Goal: Task Accomplishment & Management: Manage account settings

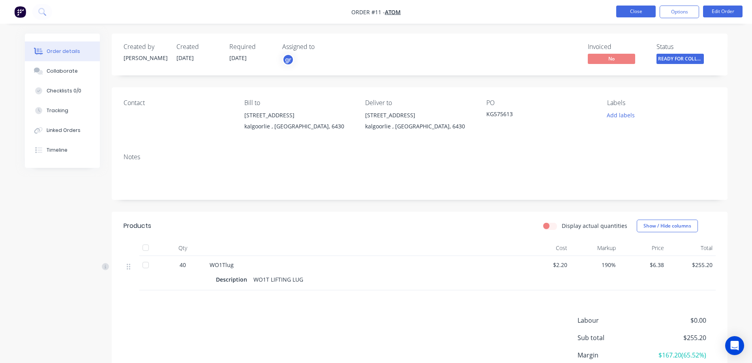
click at [632, 11] on button "Close" at bounding box center [635, 12] width 39 height 12
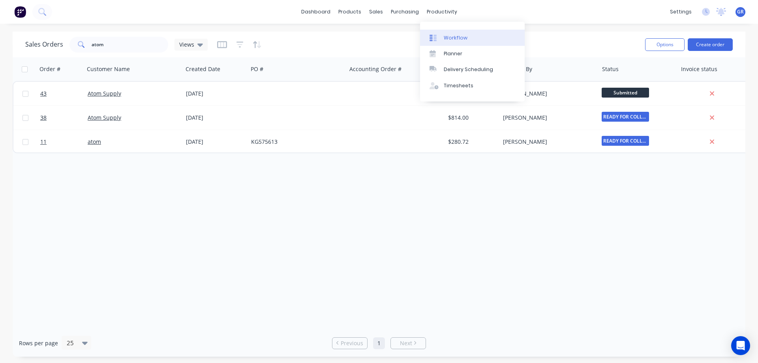
click at [461, 40] on div "Workflow" at bounding box center [456, 37] width 24 height 7
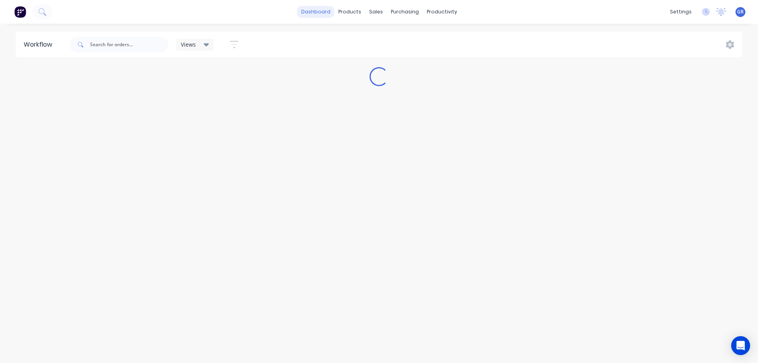
click at [321, 15] on link "dashboard" at bounding box center [315, 12] width 37 height 12
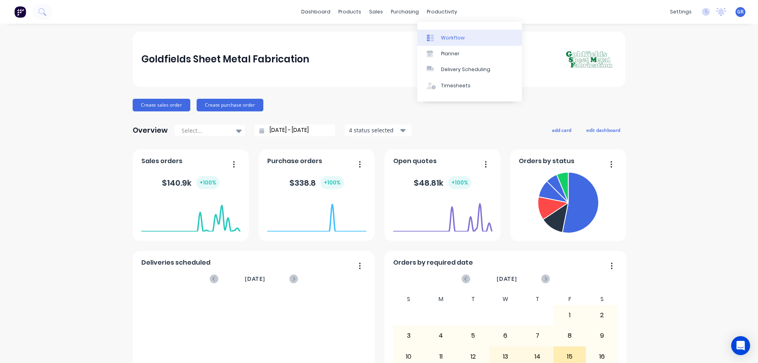
click at [441, 36] on div "Workflow" at bounding box center [453, 37] width 24 height 7
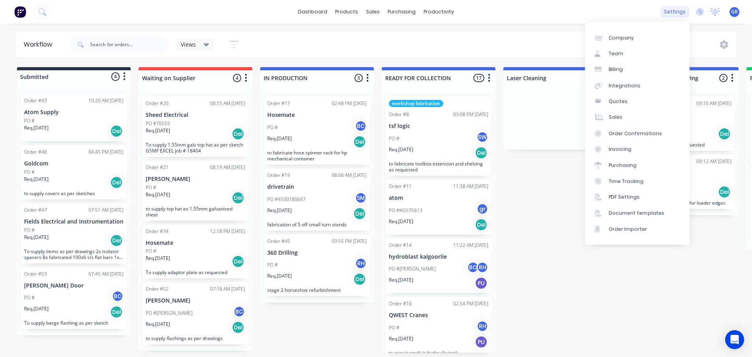
click at [673, 12] on div "settings" at bounding box center [675, 12] width 30 height 12
click at [622, 53] on link "Team" at bounding box center [637, 54] width 105 height 16
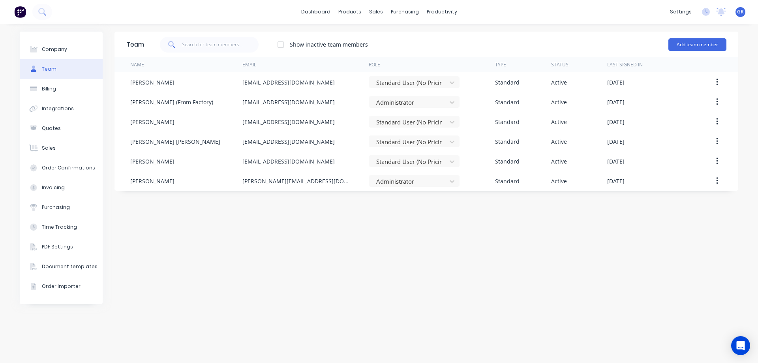
click at [333, 246] on div "Team Show inactive team members Add team member Name Email Role Type Status Las…" at bounding box center [427, 193] width 624 height 323
click at [452, 38] on div "Workflow" at bounding box center [456, 37] width 24 height 7
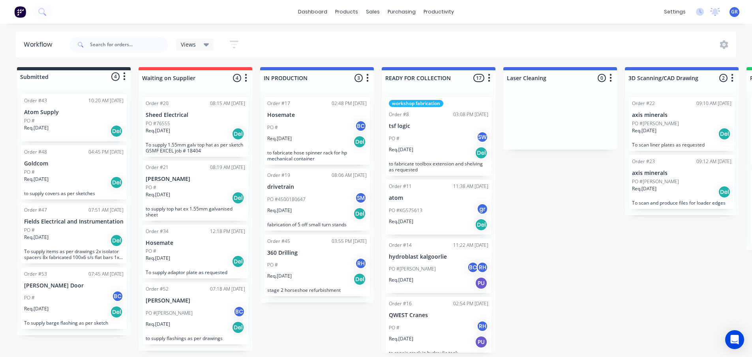
click at [414, 135] on div "PO # SW" at bounding box center [439, 138] width 100 height 15
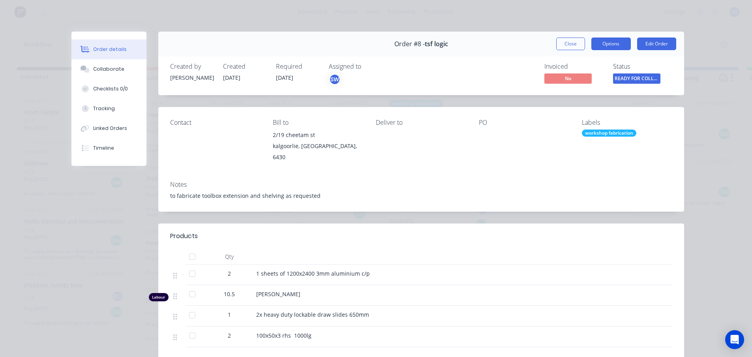
click at [613, 43] on button "Options" at bounding box center [611, 44] width 39 height 13
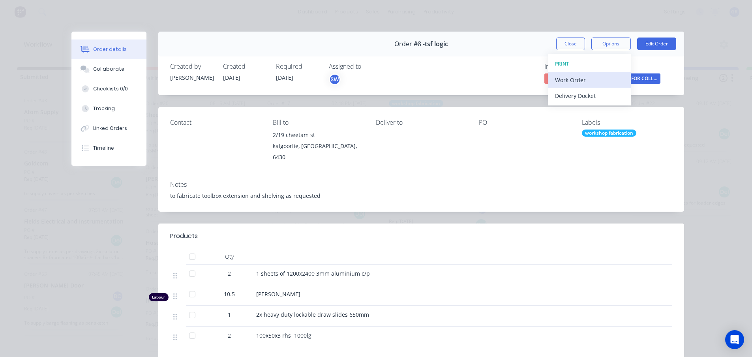
click at [580, 81] on div "Work Order" at bounding box center [589, 79] width 69 height 11
click at [568, 106] on div "Custom" at bounding box center [589, 111] width 69 height 11
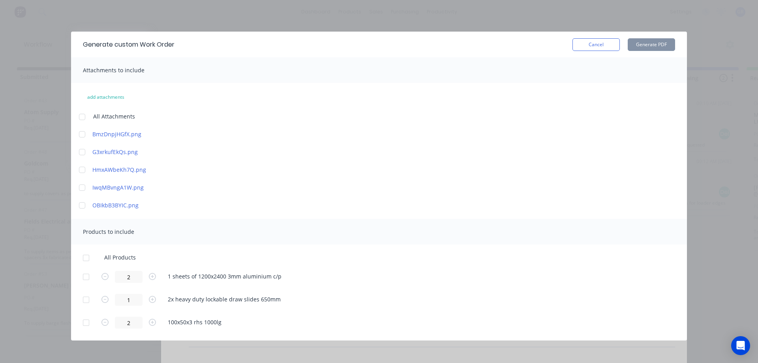
click at [82, 116] on div at bounding box center [82, 117] width 16 height 16
click at [79, 116] on div at bounding box center [82, 117] width 16 height 16
click at [84, 259] on div at bounding box center [86, 258] width 16 height 16
click at [657, 47] on button "Generate PDF" at bounding box center [651, 44] width 47 height 13
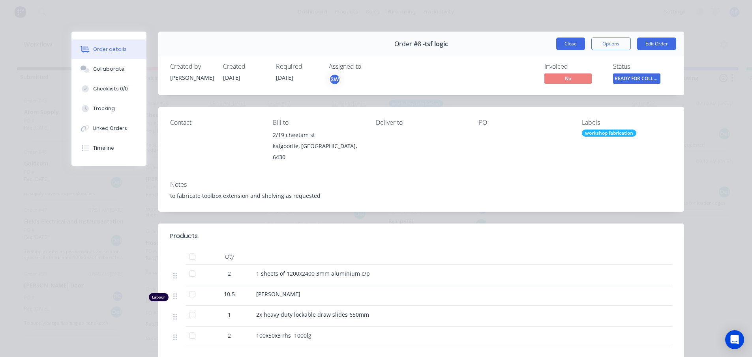
click at [563, 43] on button "Close" at bounding box center [570, 44] width 29 height 13
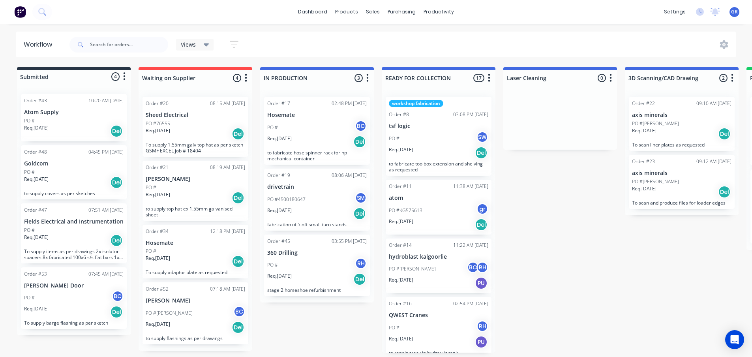
click at [438, 144] on div "PO # SW" at bounding box center [439, 138] width 100 height 15
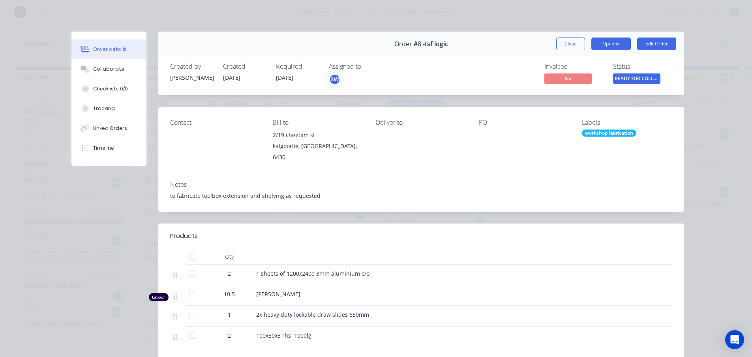
click at [605, 45] on button "Options" at bounding box center [611, 44] width 39 height 13
click at [658, 47] on button "Edit Order" at bounding box center [656, 44] width 39 height 13
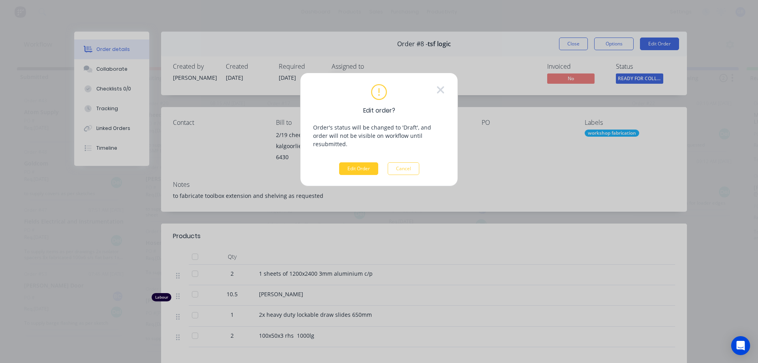
click at [368, 162] on button "Edit Order" at bounding box center [358, 168] width 39 height 13
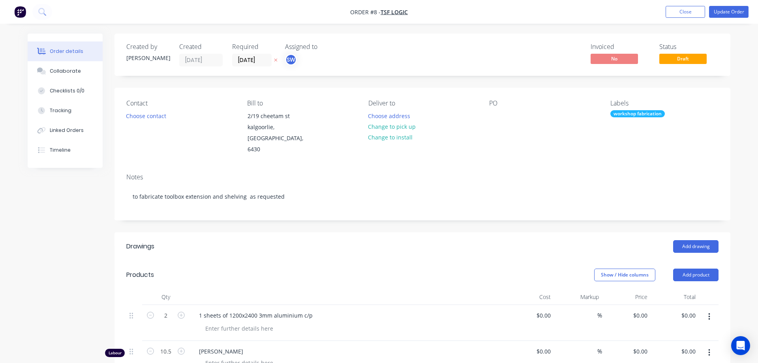
type input "$195.00"
type input "35"
type input "$263.25"
type input "$526.50"
type input "$65.00"
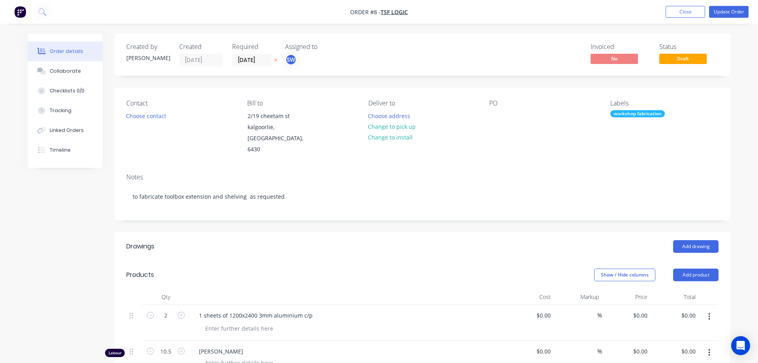
type input "107.69"
type input "$135.00"
type input "$1,417.50"
type input "$100.00"
type input "35"
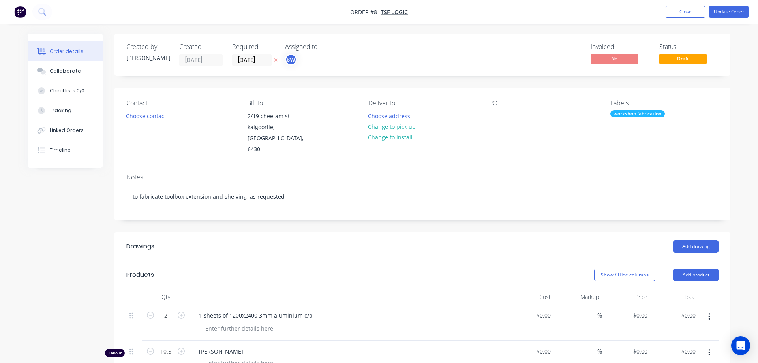
type input "$135.00"
type input "$37.50"
type input "35"
type input "$50.625"
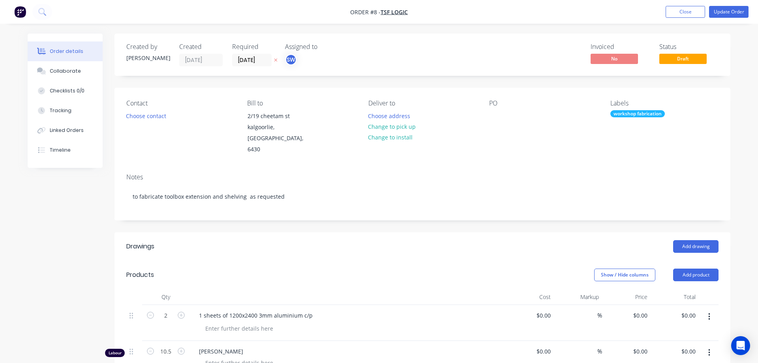
type input "$101.25"
click at [718, 13] on button "Update Order" at bounding box center [722, 12] width 39 height 12
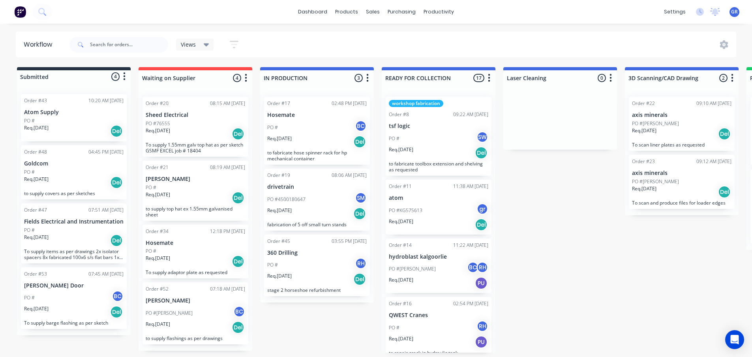
click at [424, 208] on div "PO #KG575613 gr" at bounding box center [439, 210] width 100 height 15
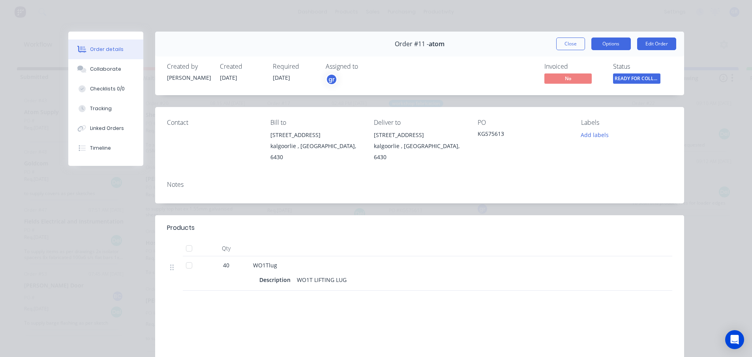
click at [606, 45] on button "Options" at bounding box center [611, 44] width 39 height 13
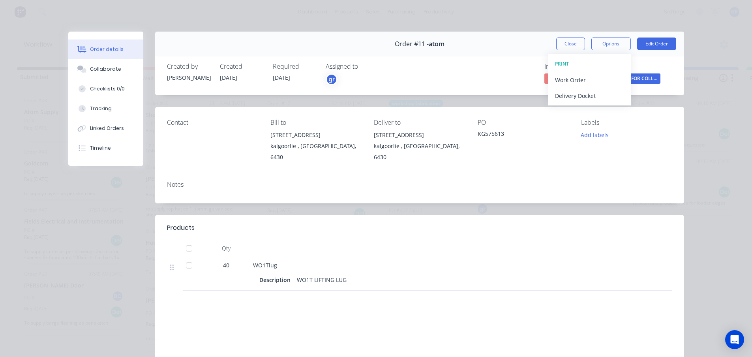
click at [525, 40] on div "Order #11 - atom Close Options PRINT Work Order Delivery Docket Edit Order" at bounding box center [419, 44] width 529 height 25
click at [555, 77] on span "No" at bounding box center [568, 78] width 47 height 10
click at [554, 62] on div "Created by [PERSON_NAME] Created [DATE] Required [DATE] Assigned to gr Invoiced…" at bounding box center [419, 74] width 529 height 42
click at [481, 39] on div "Order #11 - atom Close Options Edit Order" at bounding box center [419, 44] width 529 height 25
click at [556, 46] on button "Close" at bounding box center [570, 44] width 29 height 13
